Goal: Task Accomplishment & Management: Use online tool/utility

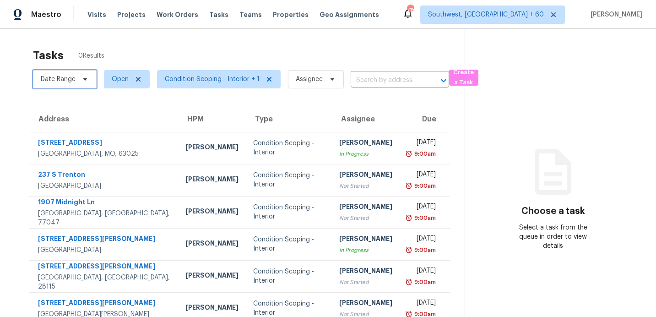
click at [58, 78] on span "Date Range" at bounding box center [58, 79] width 35 height 9
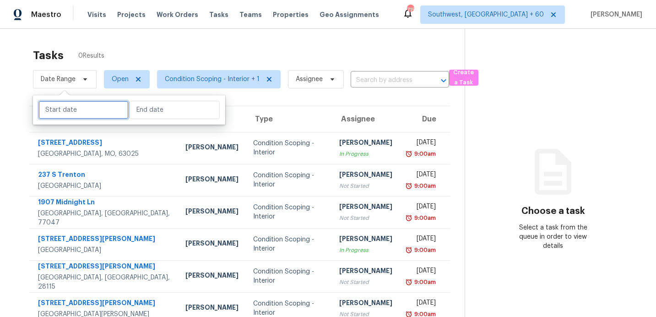
click at [72, 109] on input "text" at bounding box center [83, 110] width 90 height 18
select select "8"
select select "2025"
select select "9"
select select "2025"
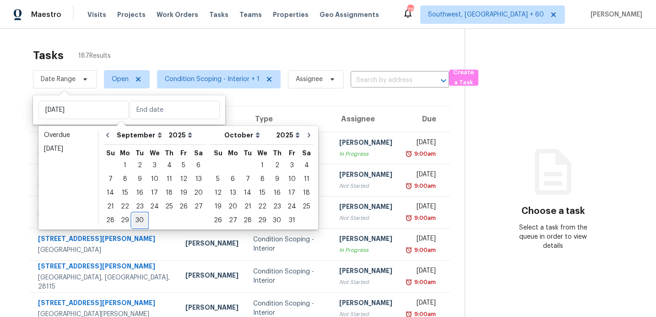
click at [140, 218] on div "30" at bounding box center [139, 220] width 15 height 13
type input "[DATE]"
click at [140, 218] on div "30" at bounding box center [139, 220] width 15 height 13
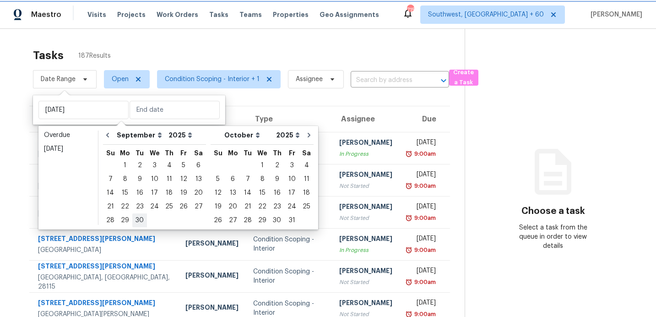
type input "[DATE]"
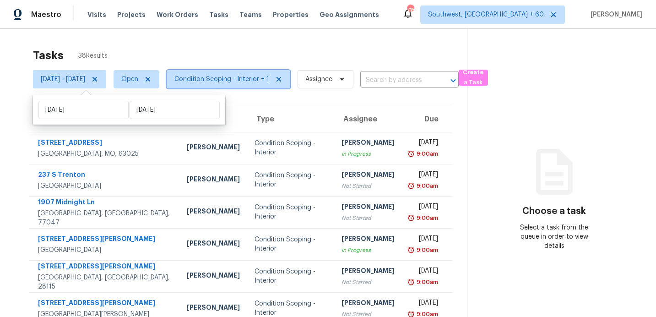
click at [231, 80] on span "Condition Scoping - Interior + 1" at bounding box center [221, 79] width 95 height 9
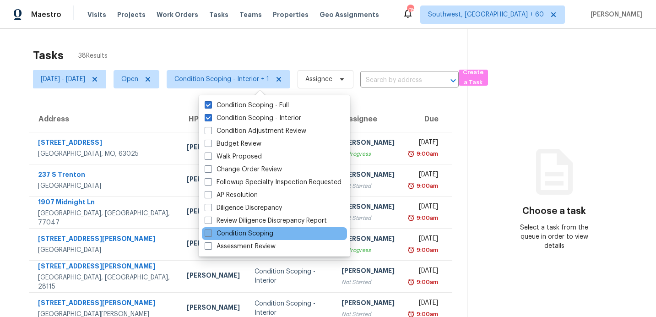
click at [235, 234] on label "Condition Scoping" at bounding box center [238, 233] width 69 height 9
click at [210, 234] on input "Condition Scoping" at bounding box center [207, 232] width 6 height 6
checkbox input "true"
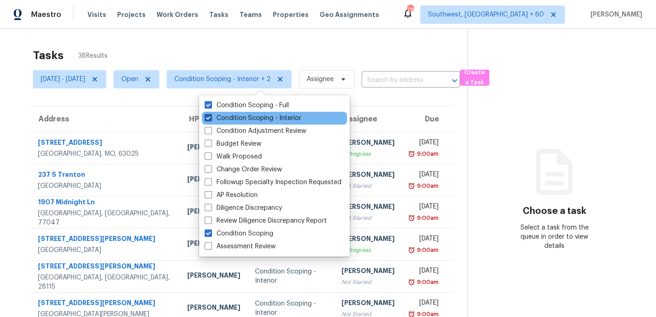
click at [249, 114] on label "Condition Scoping - Interior" at bounding box center [252, 117] width 97 height 9
click at [210, 114] on input "Condition Scoping - Interior" at bounding box center [207, 116] width 6 height 6
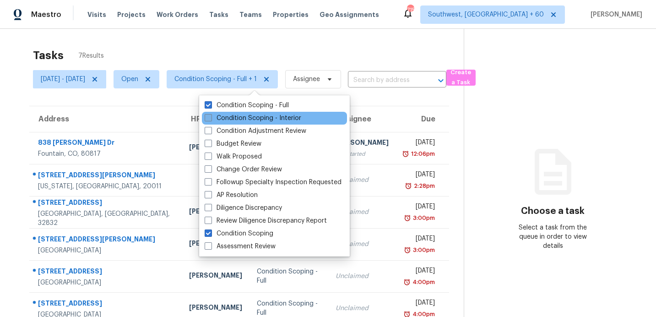
click at [249, 115] on label "Condition Scoping - Interior" at bounding box center [252, 117] width 97 height 9
click at [210, 115] on input "Condition Scoping - Interior" at bounding box center [207, 116] width 6 height 6
checkbox input "true"
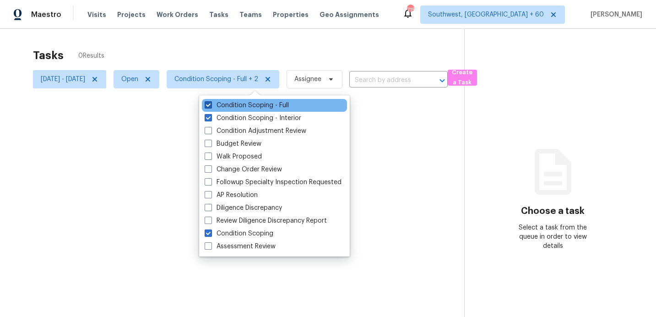
click at [251, 103] on label "Condition Scoping - Full" at bounding box center [246, 105] width 84 height 9
click at [210, 103] on input "Condition Scoping - Full" at bounding box center [207, 104] width 6 height 6
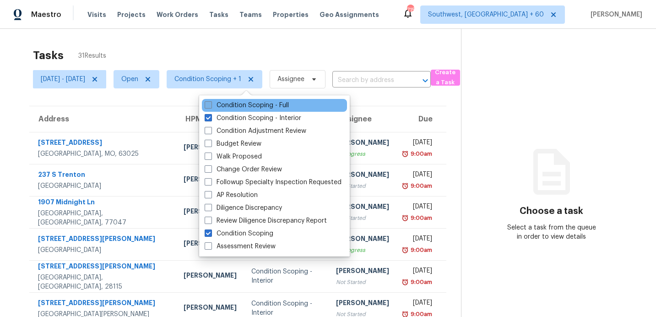
click at [251, 103] on label "Condition Scoping - Full" at bounding box center [246, 105] width 84 height 9
click at [210, 103] on input "Condition Scoping - Full" at bounding box center [207, 104] width 6 height 6
checkbox input "true"
